Goal: Task Accomplishment & Management: Manage account settings

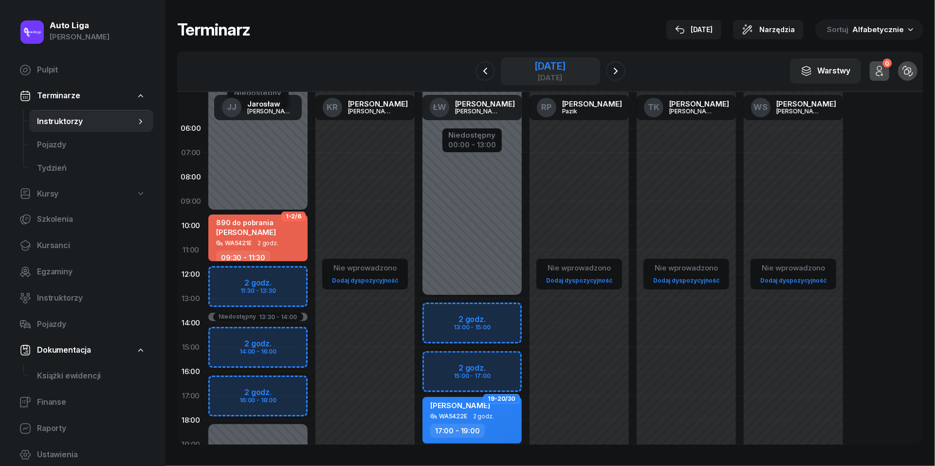
click at [566, 67] on div "[DATE]" at bounding box center [550, 66] width 31 height 10
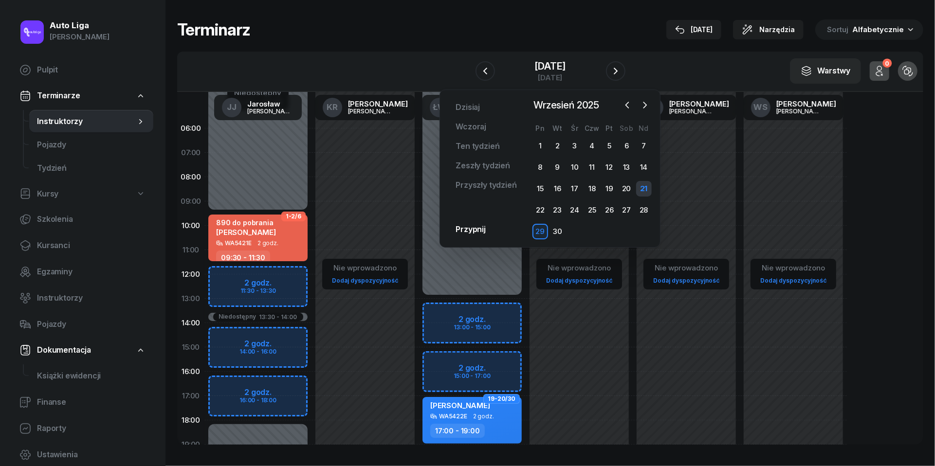
click at [649, 188] on div "21" at bounding box center [644, 189] width 16 height 16
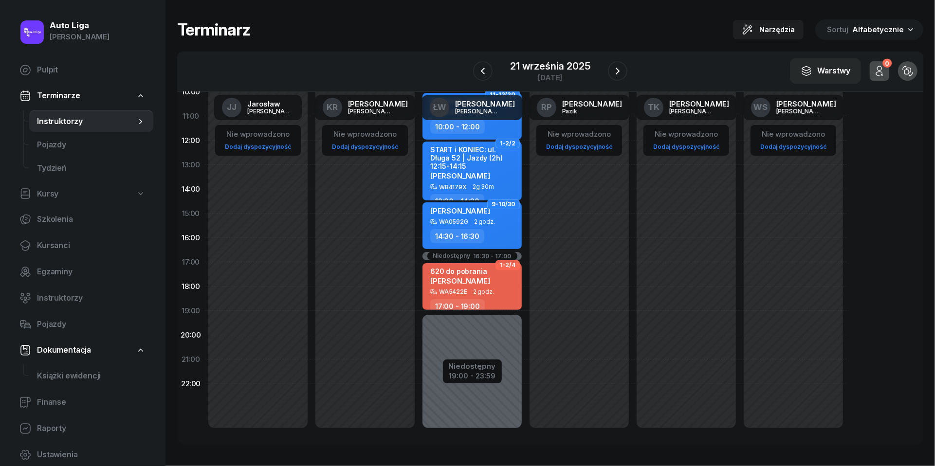
scroll to position [133, 0]
click at [622, 71] on icon "button" at bounding box center [618, 71] width 12 height 12
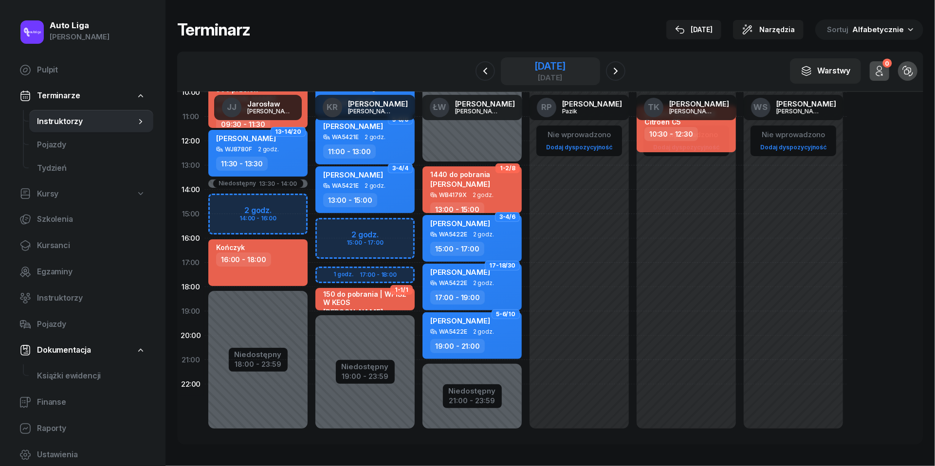
click at [566, 69] on div "[DATE]" at bounding box center [550, 66] width 31 height 10
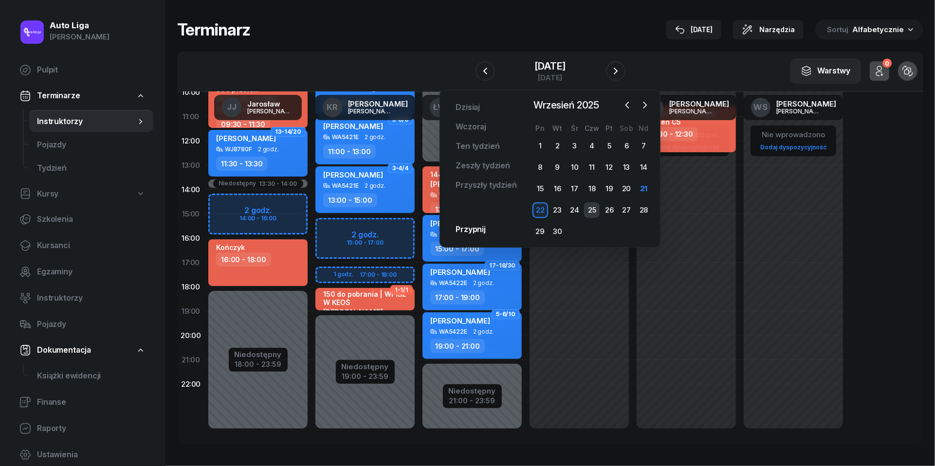
click at [591, 206] on div "25" at bounding box center [592, 211] width 16 height 16
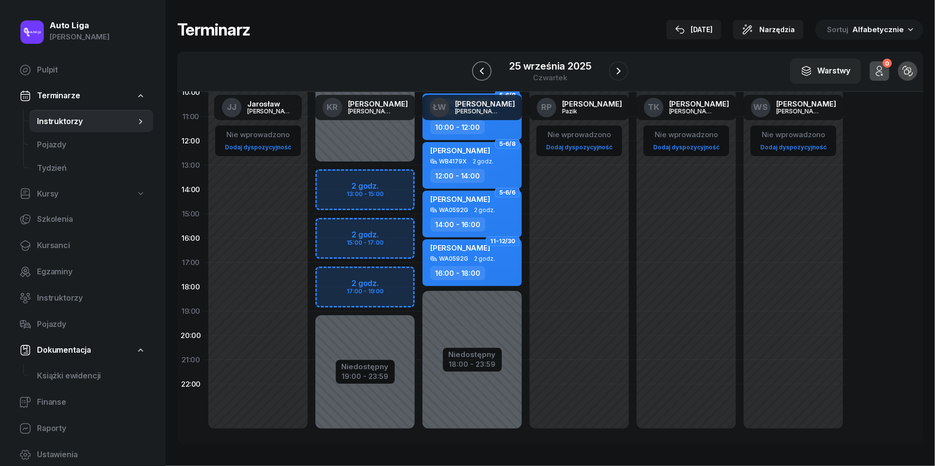
click at [482, 69] on icon "button" at bounding box center [482, 71] width 4 height 7
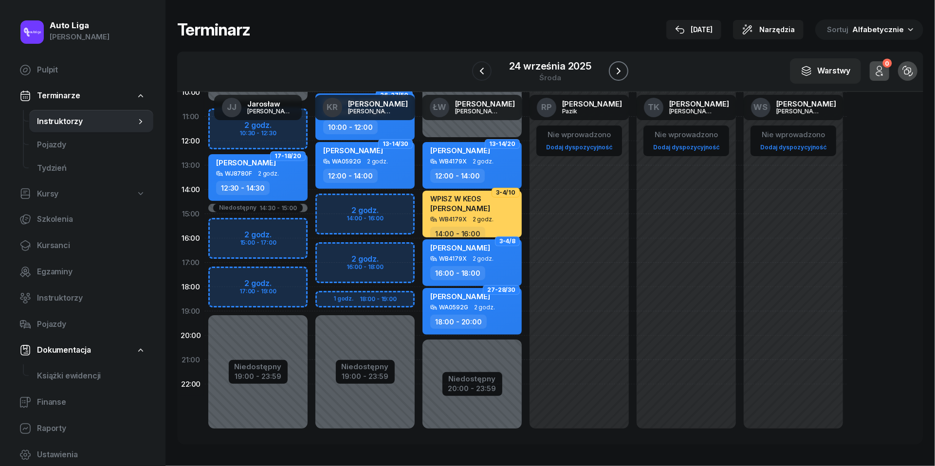
click at [624, 71] on icon "button" at bounding box center [619, 71] width 12 height 12
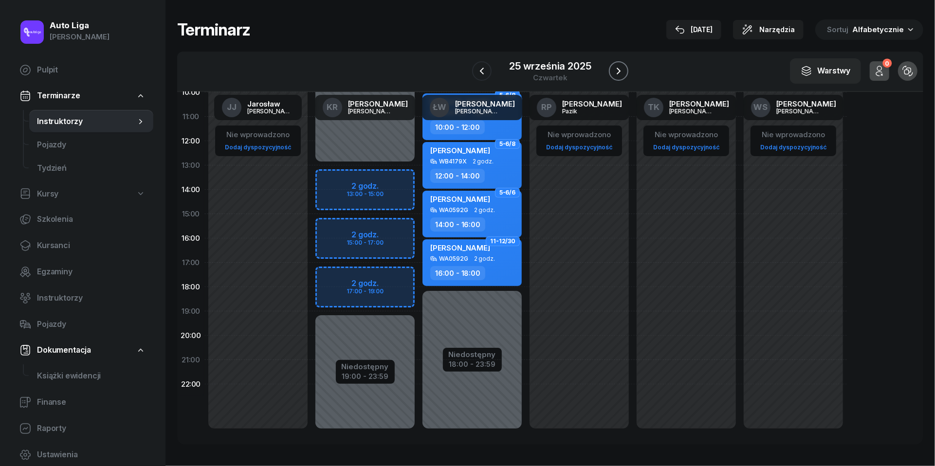
click at [624, 71] on icon "button" at bounding box center [619, 71] width 12 height 12
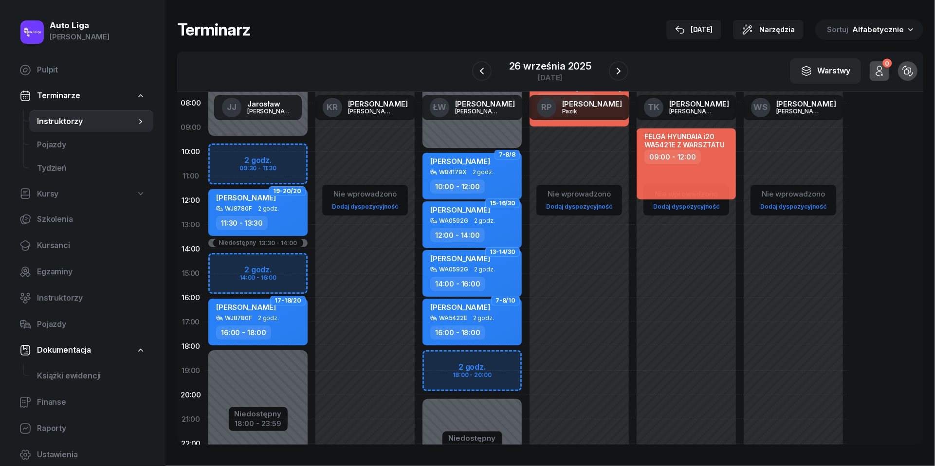
scroll to position [73, 0]
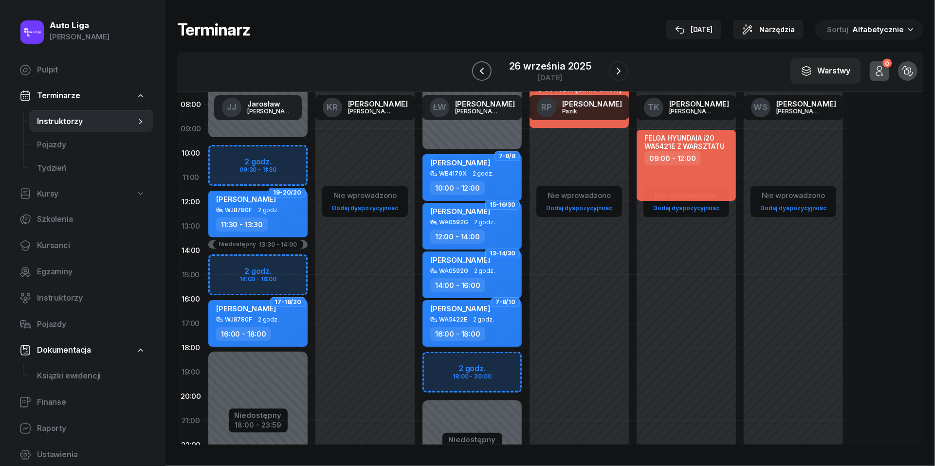
click at [479, 75] on icon "button" at bounding box center [482, 71] width 12 height 12
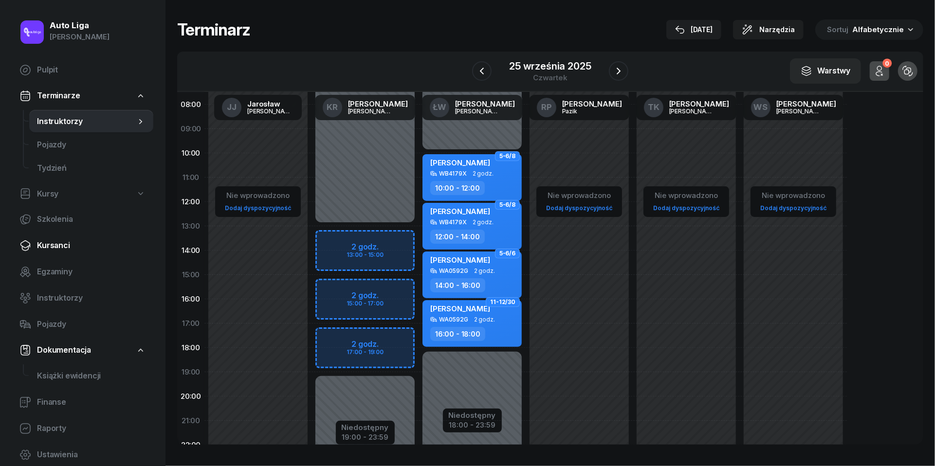
click at [57, 243] on span "Kursanci" at bounding box center [91, 246] width 109 height 13
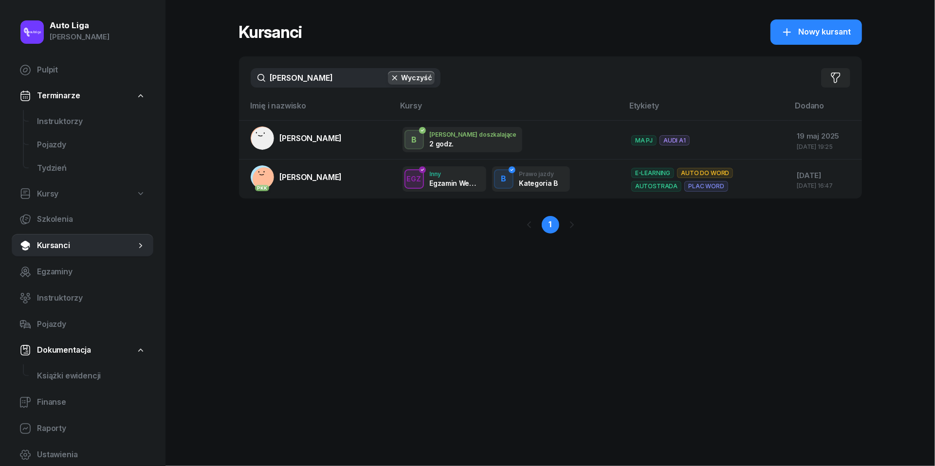
click at [331, 82] on input "[PERSON_NAME]" at bounding box center [346, 77] width 190 height 19
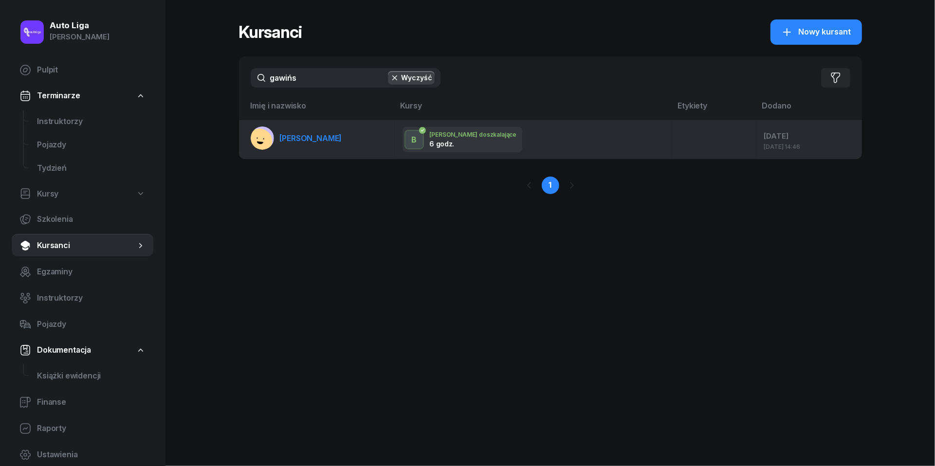
type input "gawińs"
click at [334, 141] on span "[PERSON_NAME]" at bounding box center [311, 138] width 62 height 10
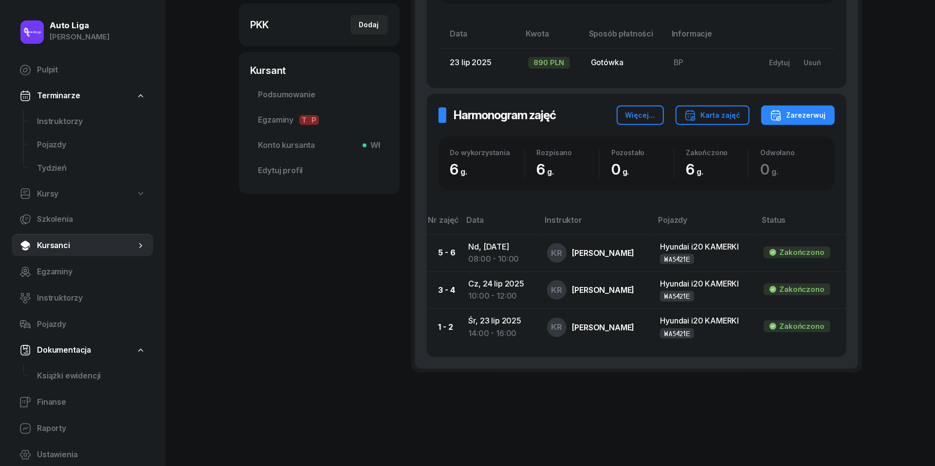
scroll to position [271, 0]
click at [66, 120] on span "Instruktorzy" at bounding box center [91, 121] width 109 height 13
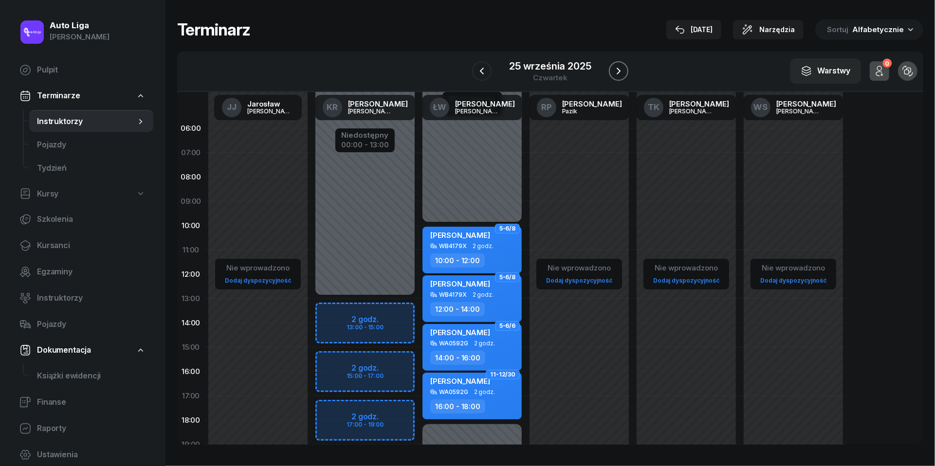
click at [618, 68] on icon "button" at bounding box center [619, 71] width 12 height 12
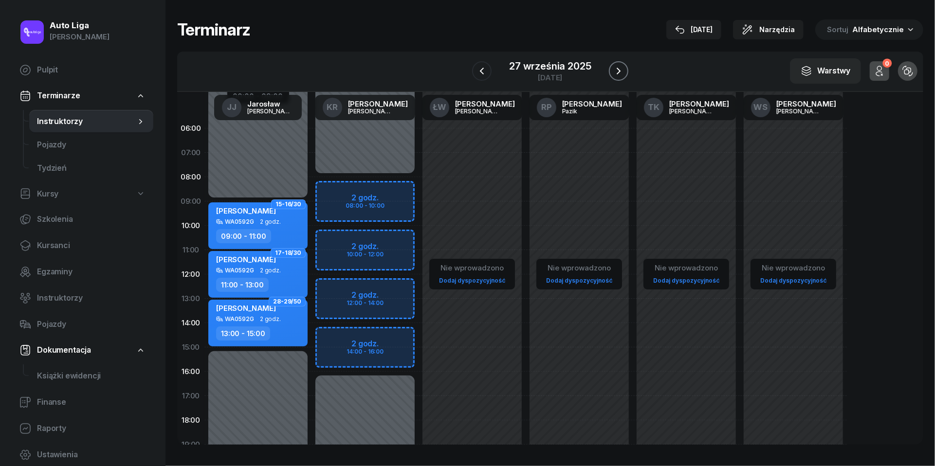
click at [618, 68] on icon "button" at bounding box center [619, 71] width 12 height 12
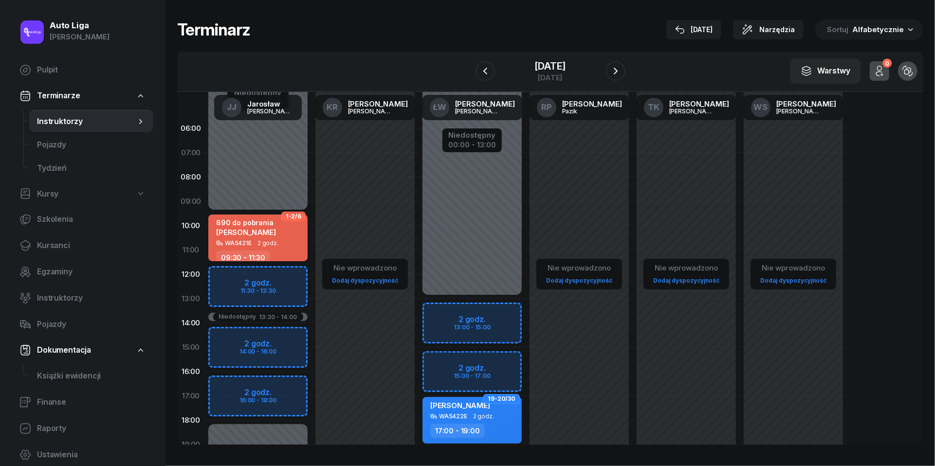
click at [692, 279] on link "Dodaj dyspozycyjność" at bounding box center [686, 280] width 74 height 11
select select "08"
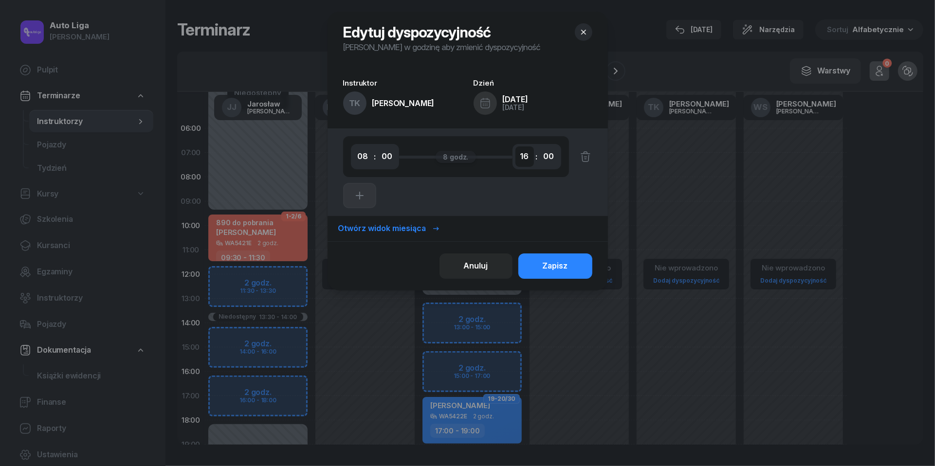
select select "10"
click at [565, 271] on div "Zapisz" at bounding box center [555, 266] width 25 height 13
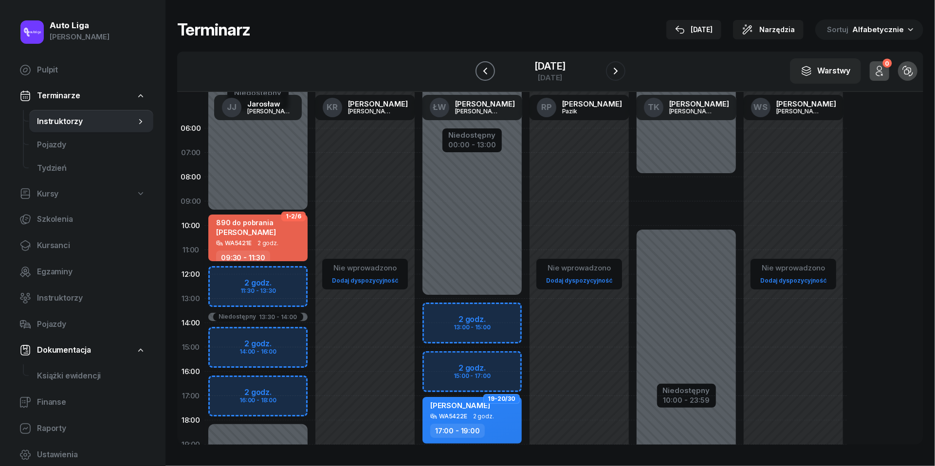
click at [480, 68] on icon "button" at bounding box center [486, 71] width 12 height 12
click at [480, 68] on icon "button" at bounding box center [482, 71] width 12 height 12
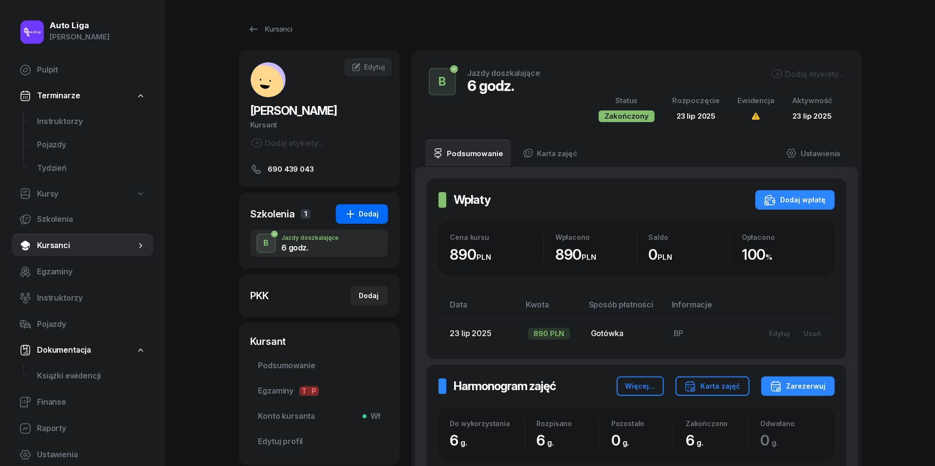
click at [354, 219] on icon "button" at bounding box center [351, 214] width 12 height 12
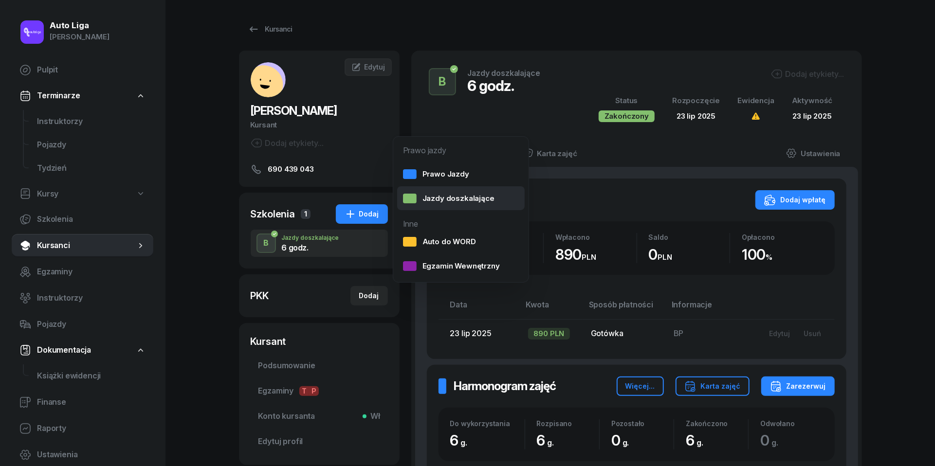
click at [419, 195] on div "Jazdy doszkalające" at bounding box center [449, 198] width 92 height 13
select select "B"
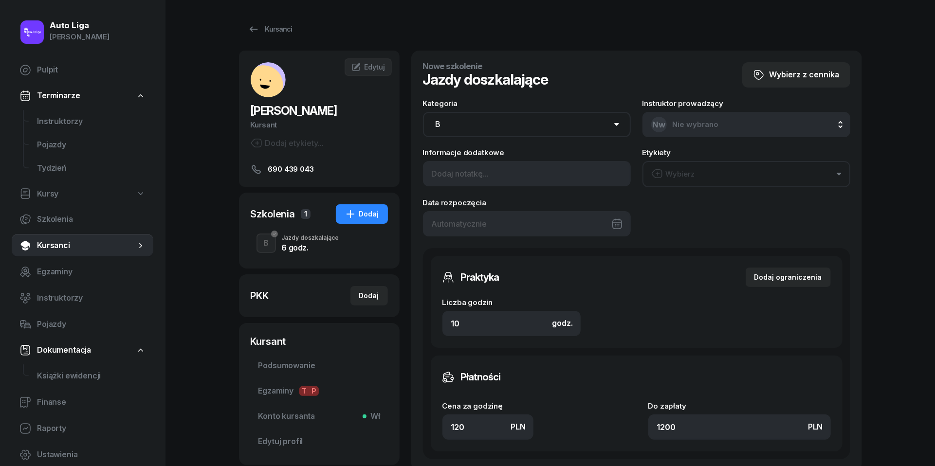
click at [519, 224] on div at bounding box center [527, 223] width 208 height 25
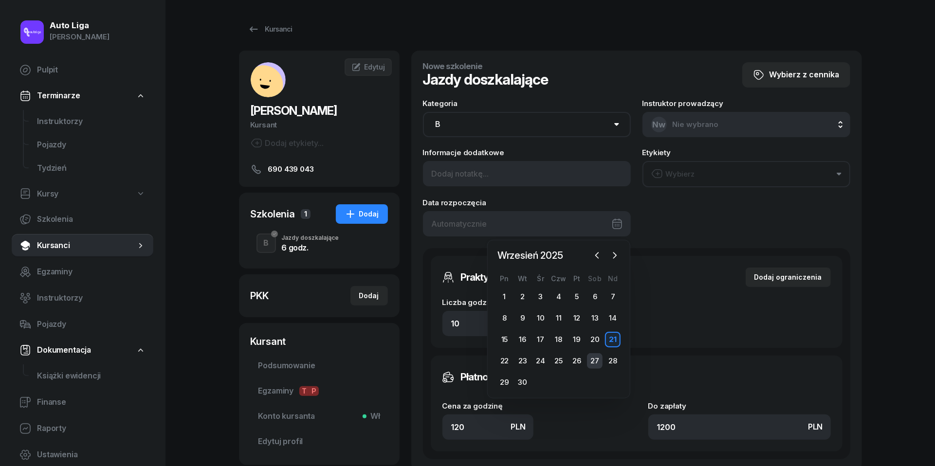
click at [594, 359] on div "27" at bounding box center [595, 361] width 16 height 16
type input "[DATE]"
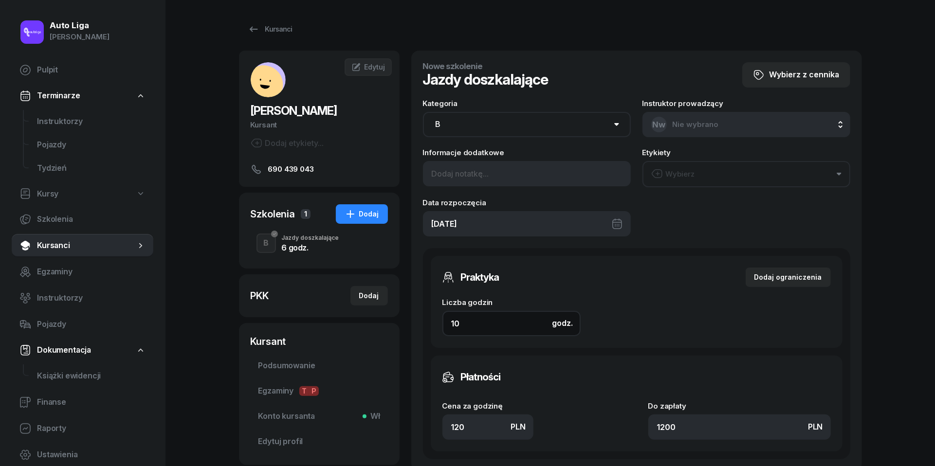
click at [502, 322] on input "10" at bounding box center [512, 323] width 138 height 25
type input "4"
type input "480"
type input "4"
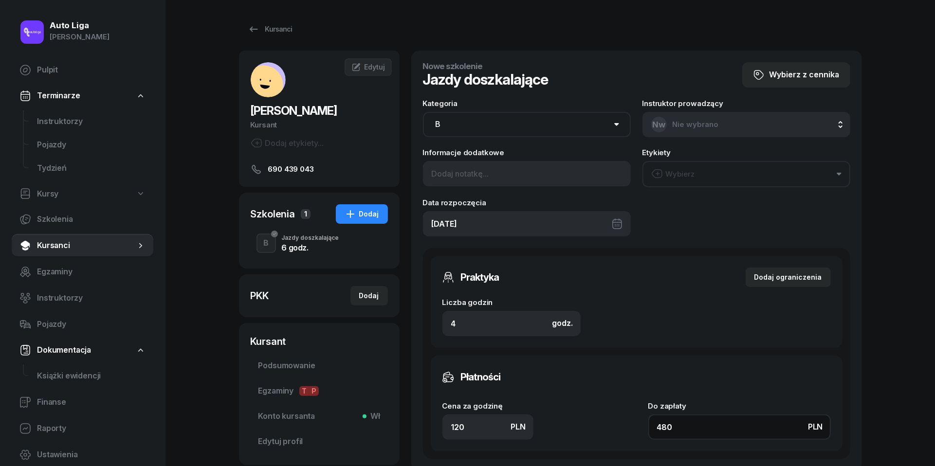
click at [693, 426] on input "480" at bounding box center [740, 427] width 183 height 25
type input "1.50"
type input "6"
type input "15.50"
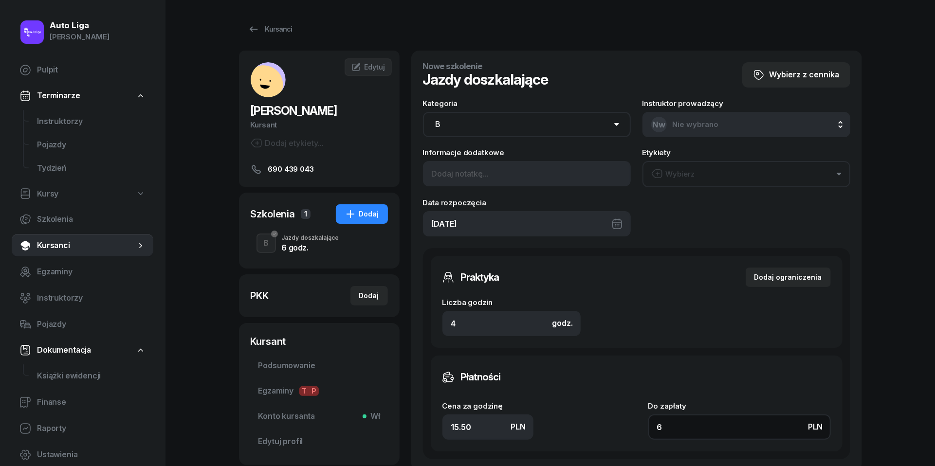
type input "62"
type input "157.25"
type input "629"
type input "1572.50"
type input "6290"
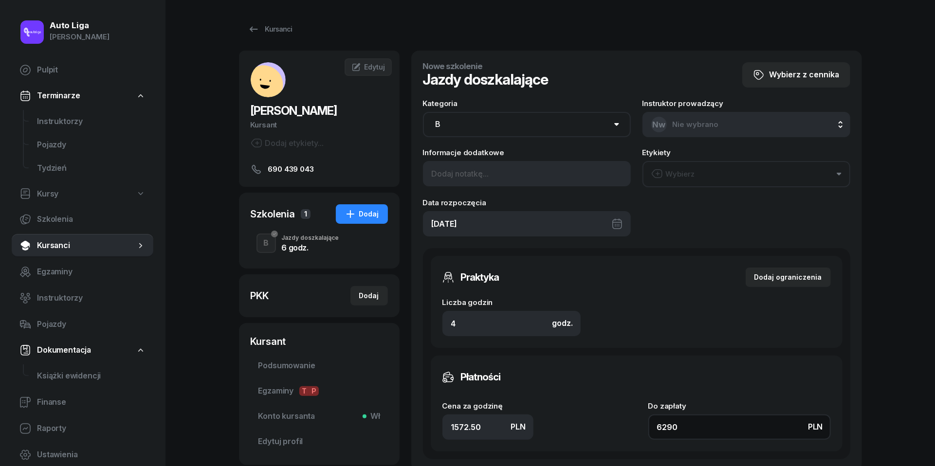
type input "157.25"
type input "629"
type input "15.50"
type input "62"
type input "155"
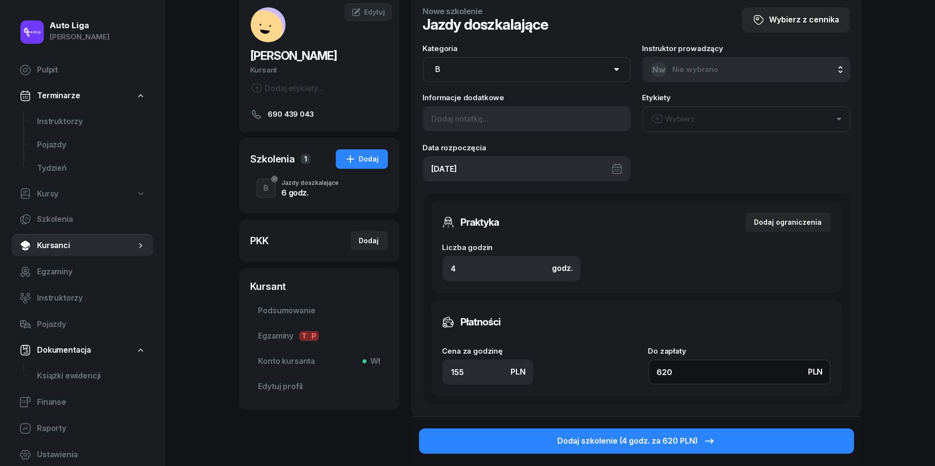
scroll to position [61, 0]
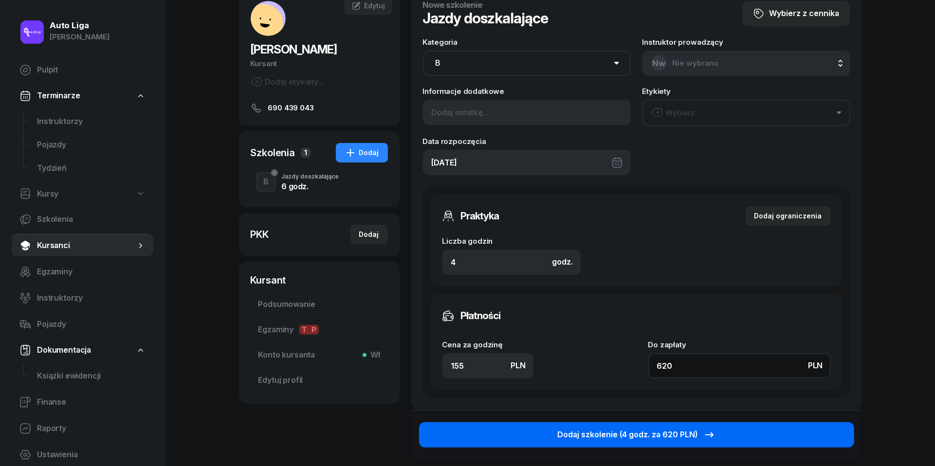
type input "620"
click at [651, 433] on div "Dodaj szkolenie (4 godz. za 620 PLN)" at bounding box center [637, 435] width 158 height 13
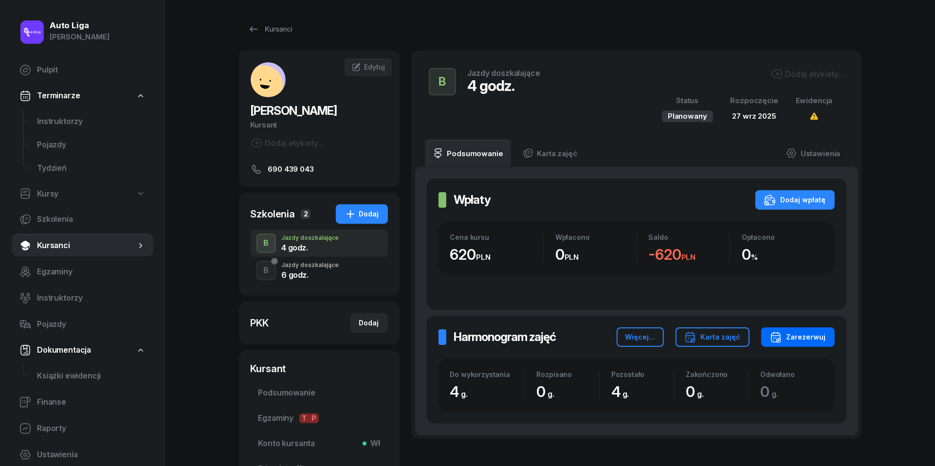
click at [811, 330] on button "Zarezerwuj" at bounding box center [798, 337] width 74 height 19
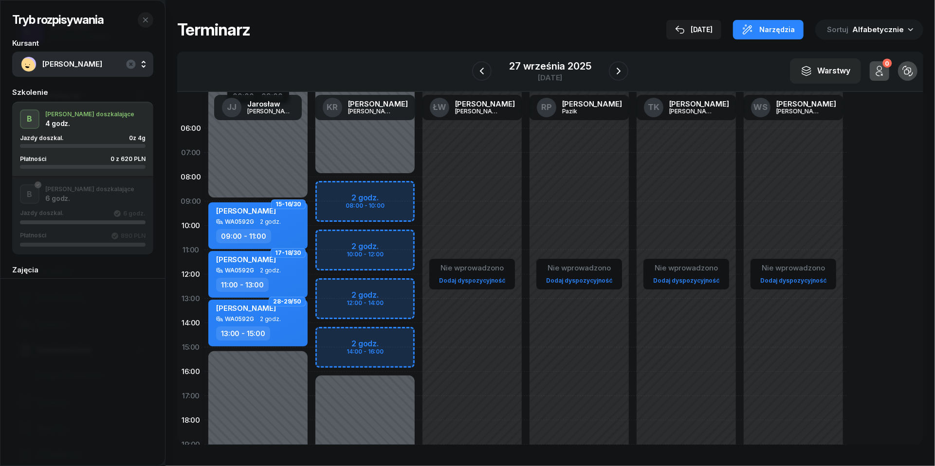
click at [338, 246] on div "Niedostępny 00:00 - 08:00 Niedostępny 16:00 - 23:59 2 godz. 08:00 - 10:00 2 god…" at bounding box center [365, 347] width 107 height 463
select select "10"
select select "12"
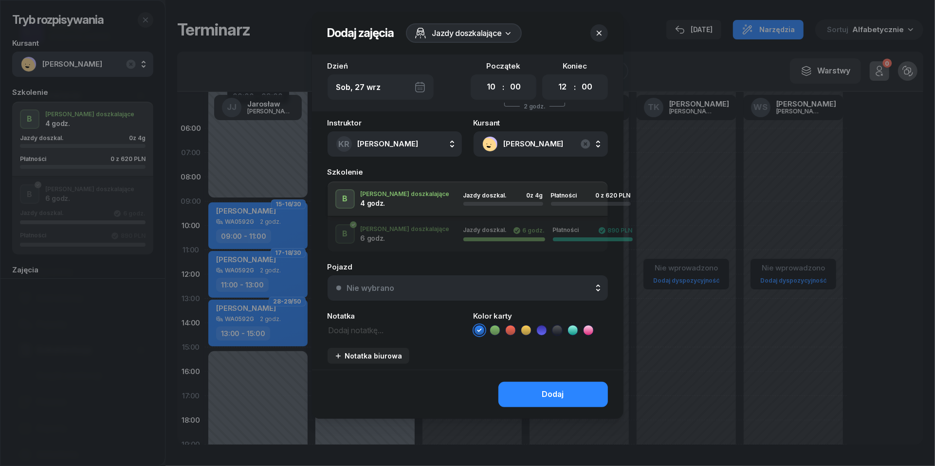
click at [368, 327] on textarea at bounding box center [395, 330] width 134 height 12
type textarea "620 do pobrania"
click at [513, 331] on icon at bounding box center [511, 331] width 10 height 10
click at [507, 287] on div "Nie wybrano" at bounding box center [473, 288] width 252 height 8
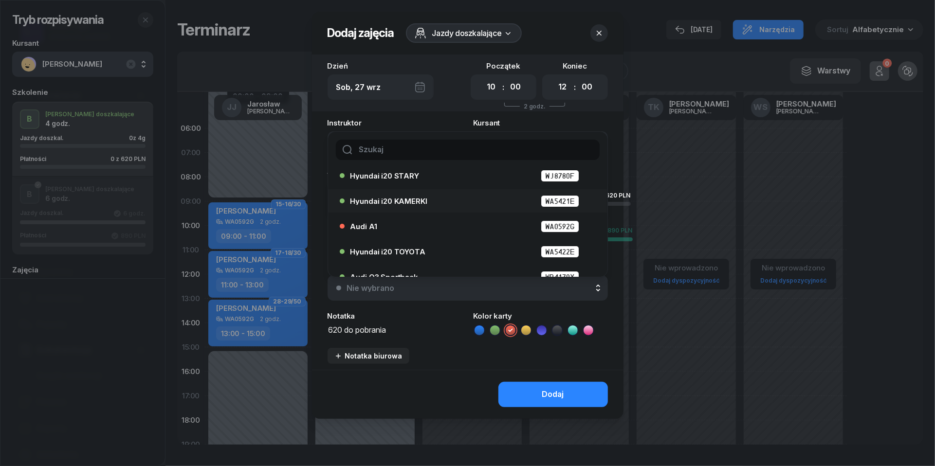
scroll to position [33, 0]
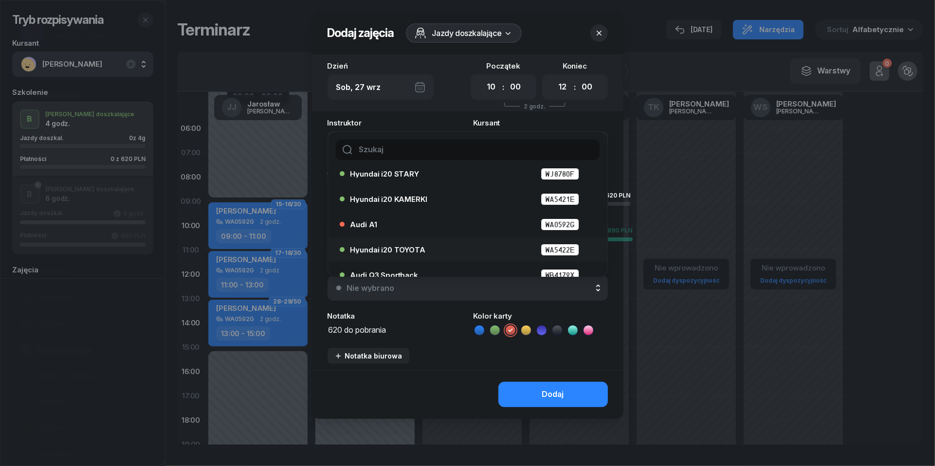
click at [459, 248] on div "Hyundai i20 TOYOTA WA5422E" at bounding box center [471, 250] width 240 height 12
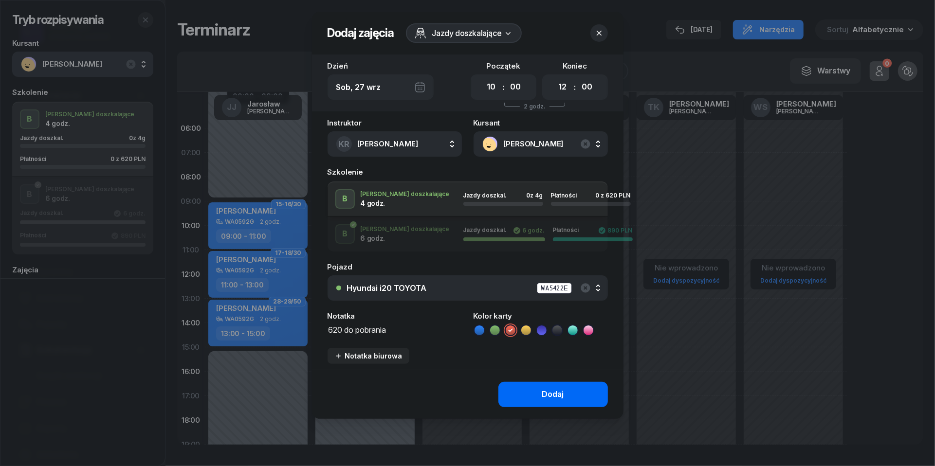
click at [565, 390] on button "Dodaj" at bounding box center [554, 394] width 110 height 25
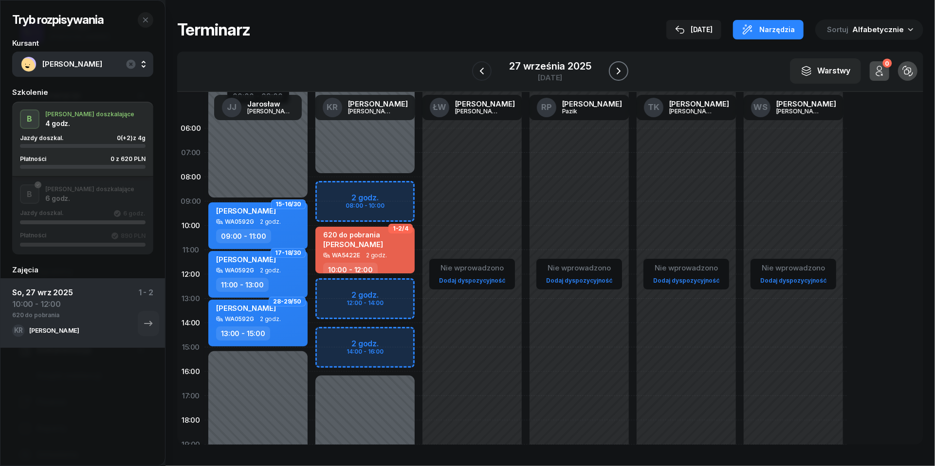
click at [618, 69] on icon "button" at bounding box center [619, 71] width 12 height 12
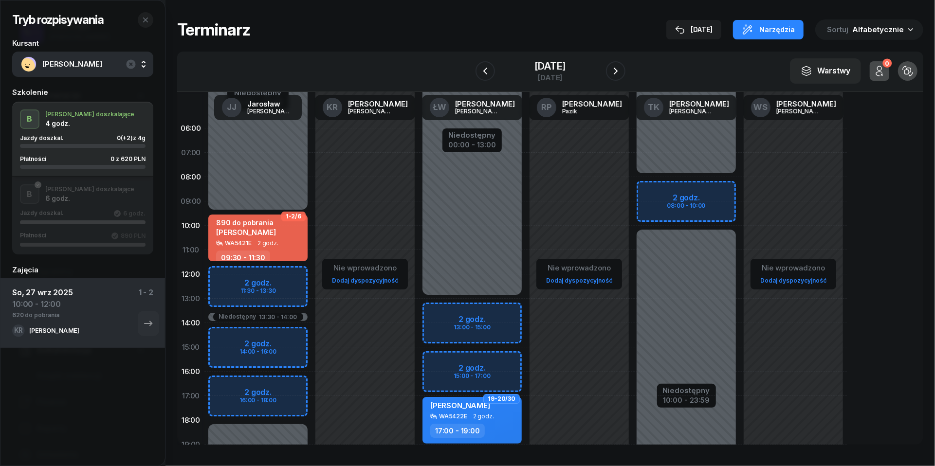
click at [671, 190] on div "Niedostępny 00:00 - 08:00 Niedostępny 10:00 - 23:59 2 godz. 08:00 - 10:00" at bounding box center [686, 347] width 107 height 463
select select "08"
select select "10"
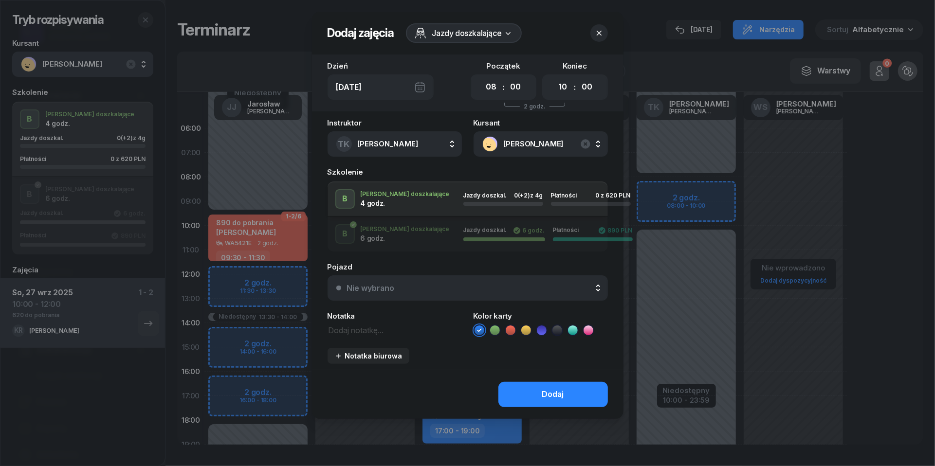
click at [531, 291] on div "Nie wybrano" at bounding box center [473, 288] width 252 height 8
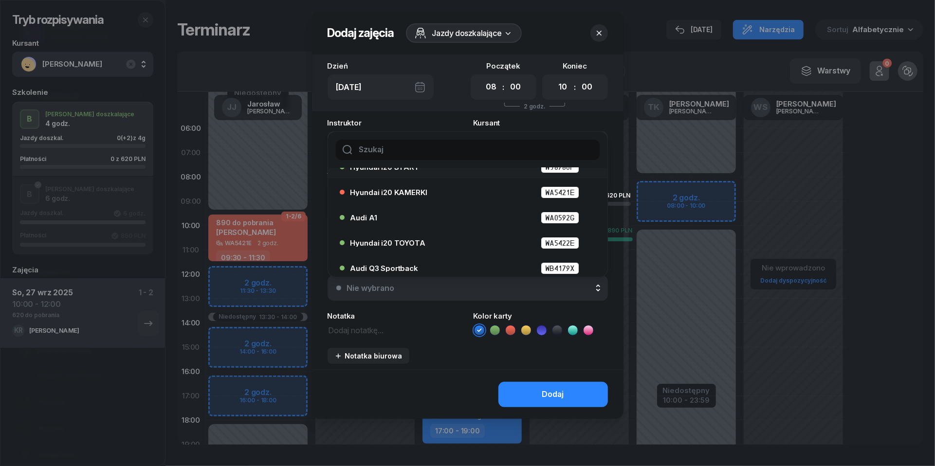
scroll to position [45, 0]
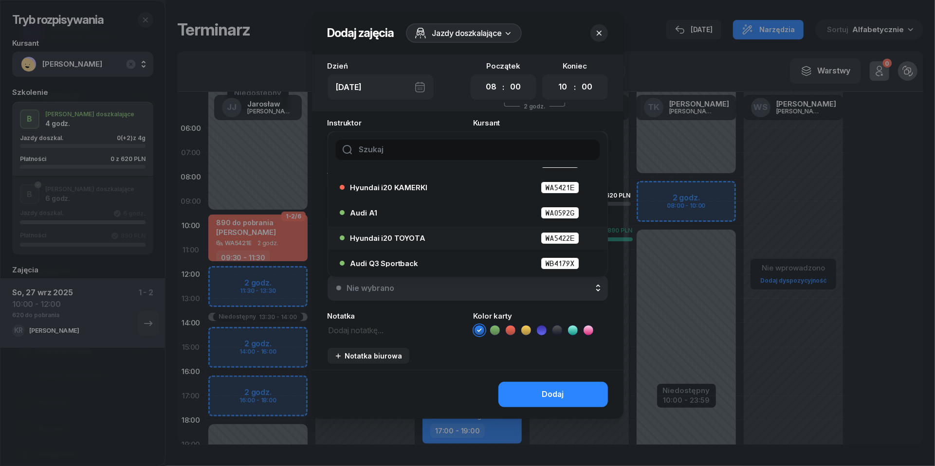
click at [464, 242] on div "Hyundai i20 TOYOTA WA5422E" at bounding box center [471, 238] width 240 height 12
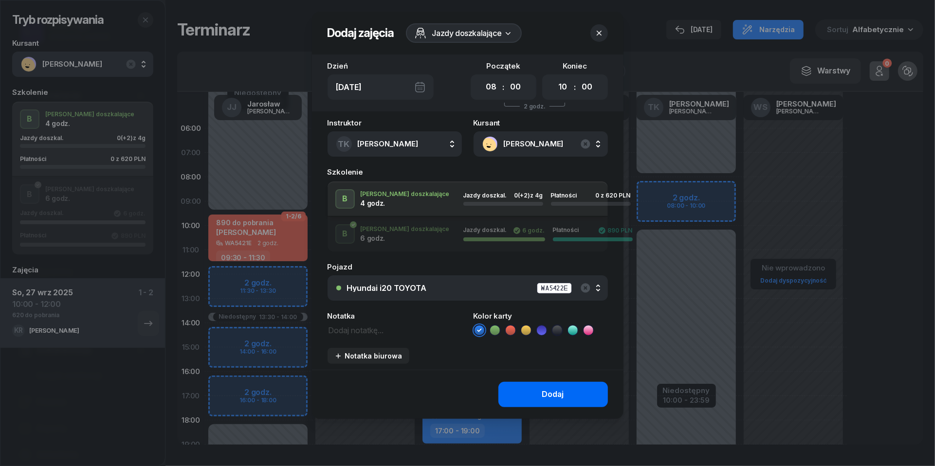
click at [552, 396] on div "Dodaj" at bounding box center [553, 395] width 22 height 13
